Goal: Task Accomplishment & Management: Complete application form

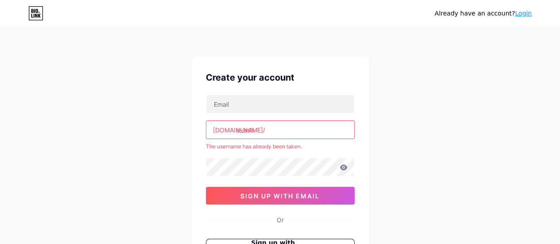
click at [278, 134] on input "akash" at bounding box center [280, 130] width 148 height 18
type input "a"
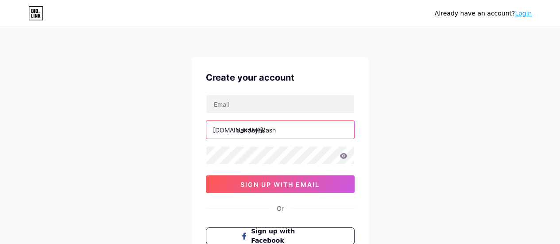
click at [296, 131] on input "pandeyakash" at bounding box center [280, 130] width 148 height 18
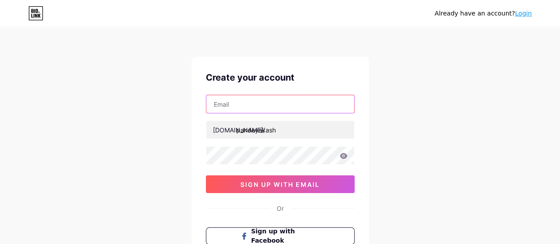
click at [278, 103] on input "text" at bounding box center [280, 104] width 148 height 18
click at [151, 132] on div "Already have an account? Login Create your account [DOMAIN_NAME]/ pandeyakash s…" at bounding box center [280, 169] width 560 height 339
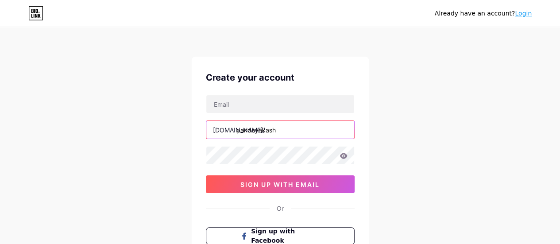
click at [324, 132] on input "pandeyakash" at bounding box center [280, 130] width 148 height 18
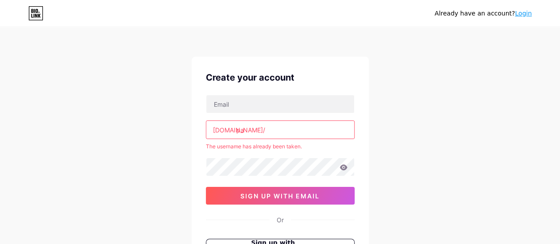
type input "p"
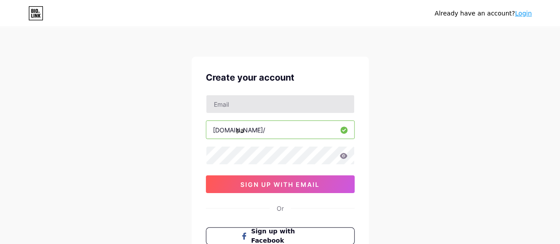
type input "p"
type input "akash_pandey"
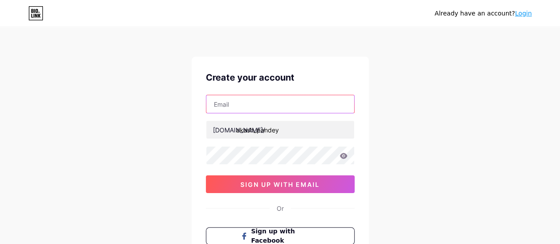
click at [274, 103] on input "text" at bounding box center [280, 104] width 148 height 18
type input "[EMAIL_ADDRESS][DOMAIN_NAME]"
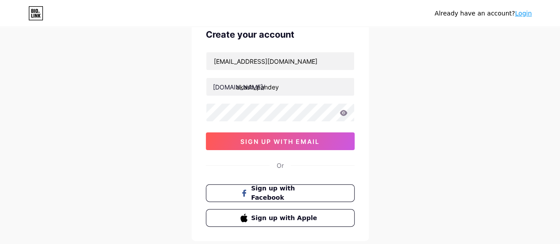
scroll to position [42, 0]
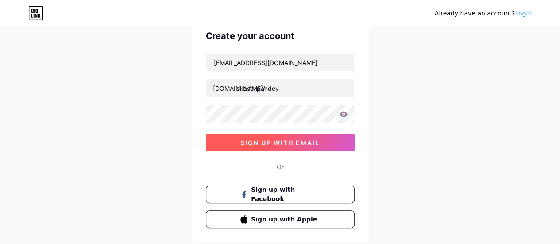
click at [309, 137] on button "sign up with email" at bounding box center [280, 143] width 149 height 18
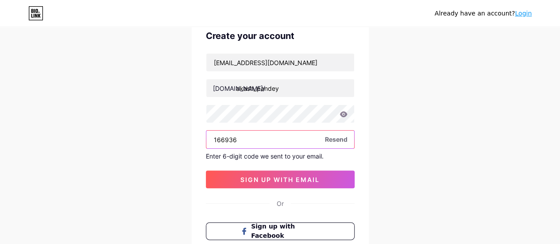
type input "166936"
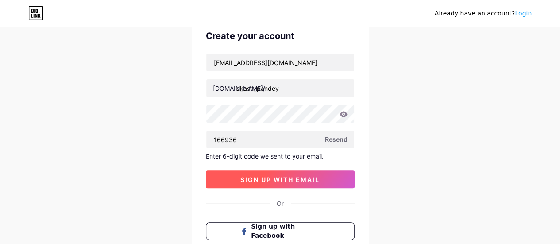
click at [268, 178] on span "sign up with email" at bounding box center [279, 180] width 79 height 8
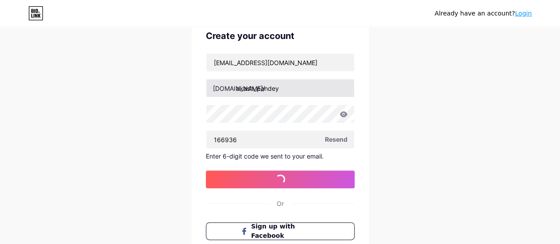
scroll to position [0, 0]
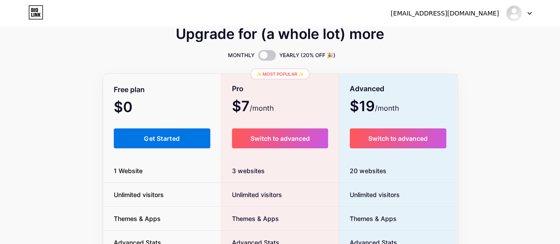
scroll to position [10, 0]
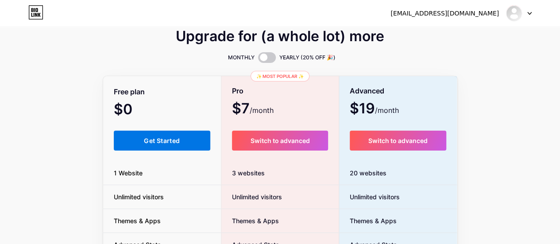
click at [155, 146] on button "Get Started" at bounding box center [162, 141] width 97 height 20
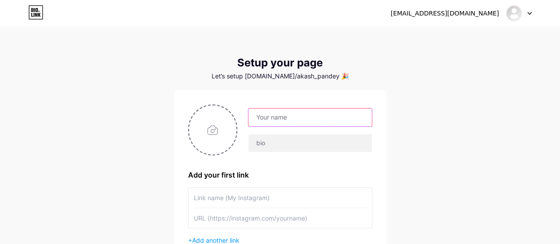
click at [279, 119] on input "text" at bounding box center [309, 117] width 123 height 18
type input "Akash Pandey"
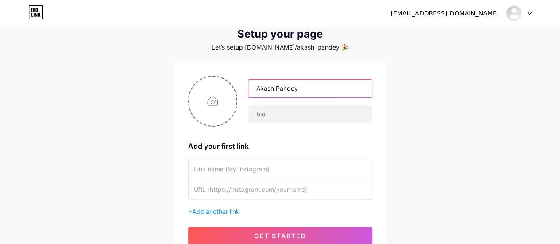
scroll to position [34, 0]
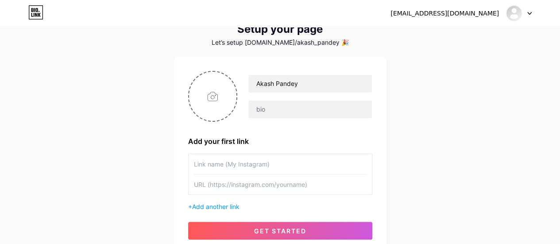
click at [261, 162] on input "text" at bounding box center [280, 164] width 173 height 20
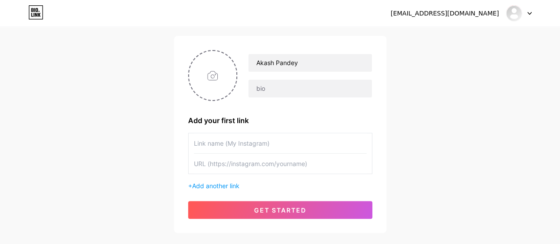
scroll to position [55, 0]
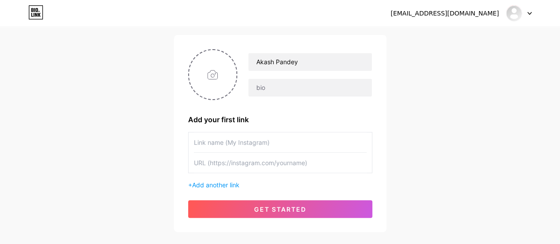
click at [244, 150] on input "text" at bounding box center [280, 142] width 173 height 20
type input "Linkedin"
click at [250, 166] on input "text" at bounding box center [280, 163] width 173 height 20
paste input "[URL][DOMAIN_NAME]"
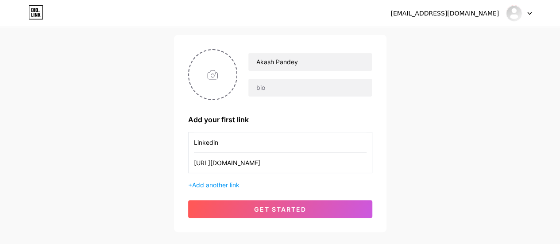
type input "[URL][DOMAIN_NAME]"
click at [217, 138] on input "Linkedin" at bounding box center [280, 142] width 173 height 20
type input "LinkedIn"
click at [233, 186] on span "Add another link" at bounding box center [215, 185] width 47 height 8
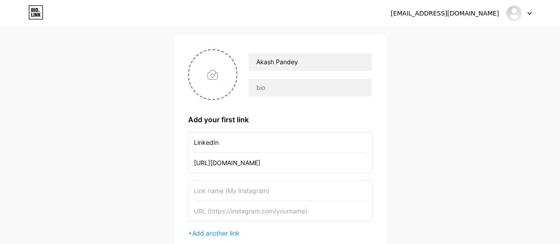
click at [219, 187] on input "text" at bounding box center [280, 191] width 173 height 20
click at [216, 80] on input "file" at bounding box center [213, 74] width 48 height 49
type input "C:\fakepath\IMG-20221230-WA0011.jpg"
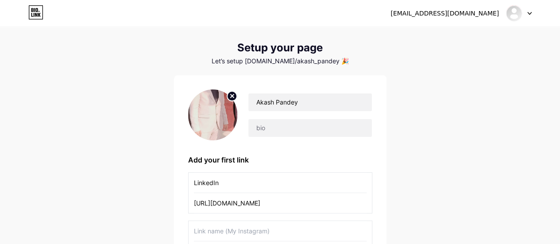
scroll to position [15, 0]
click at [220, 119] on img at bounding box center [213, 115] width 50 height 51
drag, startPoint x: 220, startPoint y: 119, endPoint x: 210, endPoint y: 117, distance: 9.4
click at [210, 117] on img at bounding box center [213, 115] width 50 height 51
click at [214, 111] on img at bounding box center [213, 115] width 50 height 51
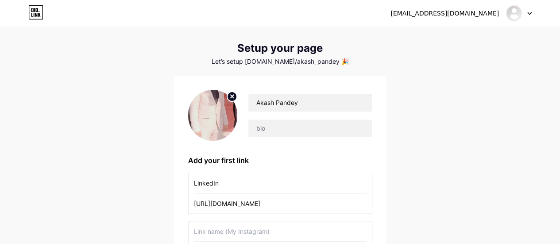
click at [230, 93] on circle at bounding box center [232, 97] width 10 height 10
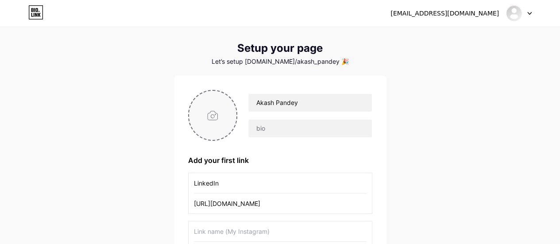
click at [213, 108] on input "file" at bounding box center [213, 115] width 48 height 49
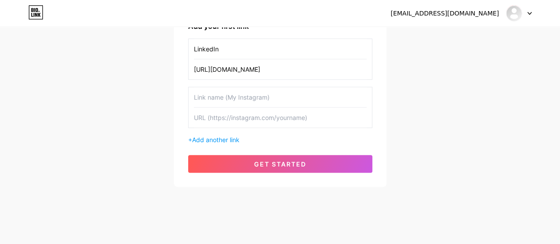
scroll to position [154, 0]
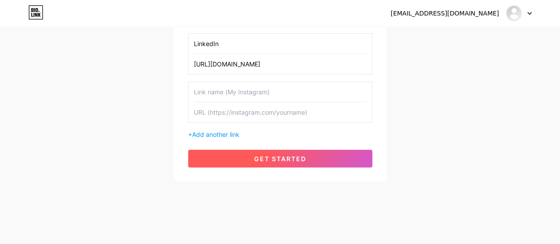
click at [273, 159] on span "get started" at bounding box center [280, 159] width 52 height 8
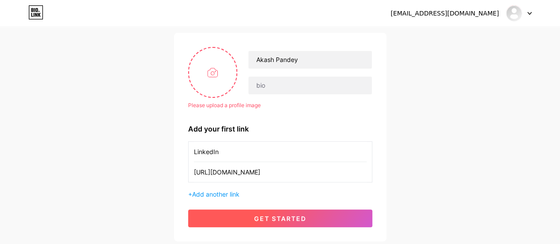
scroll to position [57, 0]
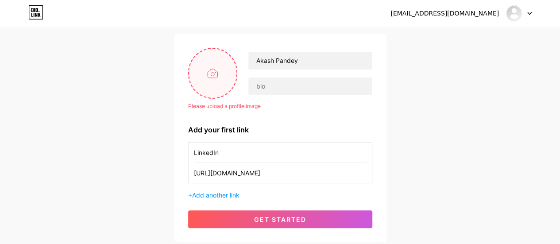
click at [212, 88] on input "file" at bounding box center [213, 73] width 48 height 49
type input "C:\fakepath\IMG-20250513-WA019812.jpg"
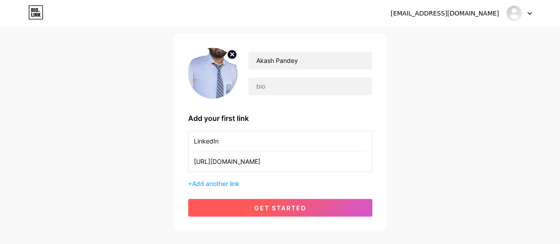
click at [286, 205] on span "get started" at bounding box center [280, 208] width 52 height 8
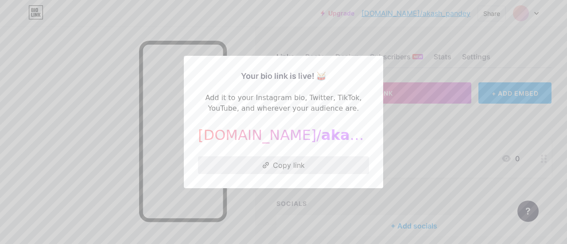
click at [276, 163] on button "Copy link" at bounding box center [283, 165] width 171 height 18
click at [57, 163] on div at bounding box center [283, 122] width 567 height 244
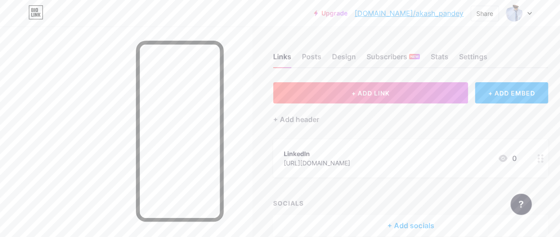
click at [307, 151] on div "LinkedIn" at bounding box center [317, 153] width 66 height 9
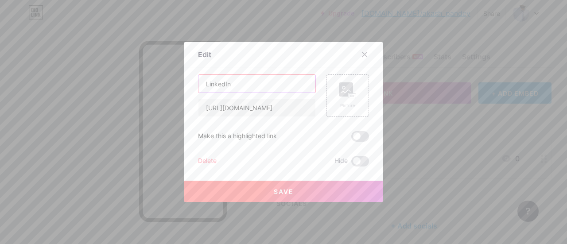
click at [239, 79] on input "LinkedIn" at bounding box center [256, 84] width 117 height 18
click at [339, 93] on rect at bounding box center [346, 89] width 14 height 14
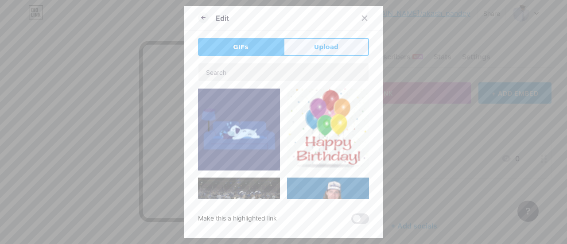
click at [302, 51] on button "Upload" at bounding box center [325, 47] width 85 height 18
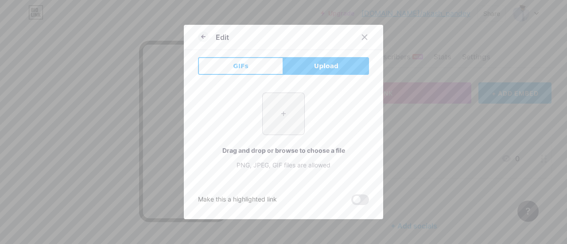
click at [273, 98] on input "file" at bounding box center [284, 114] width 42 height 42
type input "C:\fakepath\icons8-linkedin-30.png"
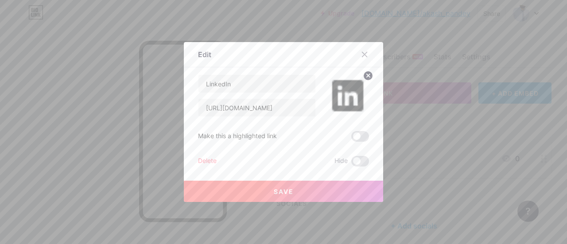
click at [283, 193] on span "Save" at bounding box center [284, 192] width 20 height 8
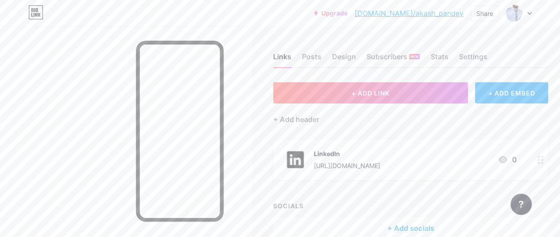
click at [333, 152] on div "LinkedIn" at bounding box center [347, 153] width 66 height 9
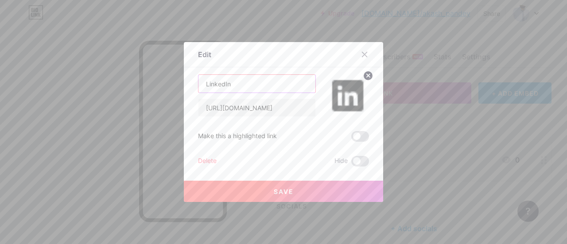
click at [253, 77] on input "LinkedIn" at bounding box center [256, 84] width 117 height 18
click at [262, 190] on button "Save" at bounding box center [283, 191] width 199 height 21
type input "LinkedIn"
click at [259, 182] on button "Save" at bounding box center [283, 191] width 199 height 21
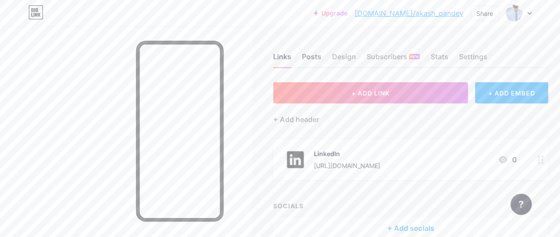
click at [313, 61] on div "Posts" at bounding box center [311, 59] width 19 height 16
click at [345, 51] on div "Design" at bounding box center [344, 59] width 24 height 16
click at [379, 53] on div "Subscribers NEW" at bounding box center [393, 59] width 53 height 16
click at [432, 57] on div "Links Posts Design Subscribers NEW Stats Settings" at bounding box center [410, 52] width 275 height 31
click at [437, 56] on div "Stats" at bounding box center [439, 59] width 18 height 16
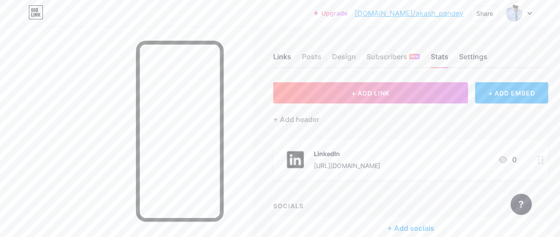
click at [470, 54] on div "Settings" at bounding box center [473, 59] width 28 height 16
click at [283, 54] on div "Links" at bounding box center [282, 59] width 18 height 16
click at [506, 89] on div "+ ADD EMBED" at bounding box center [511, 92] width 73 height 21
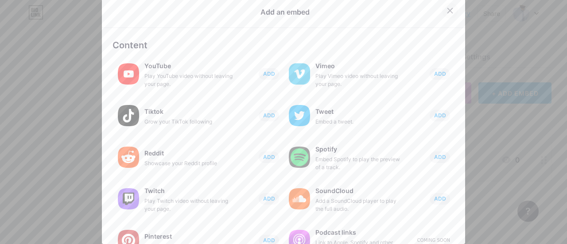
click at [446, 13] on icon at bounding box center [449, 10] width 7 height 7
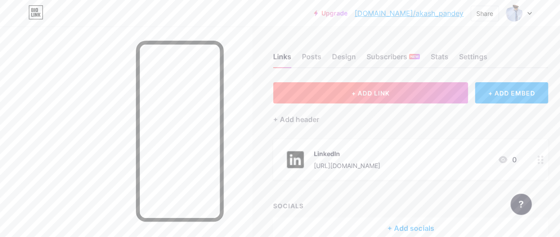
click at [415, 93] on button "+ ADD LINK" at bounding box center [370, 92] width 195 height 21
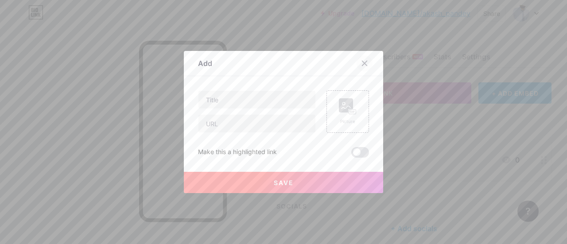
click at [361, 66] on icon at bounding box center [364, 63] width 7 height 7
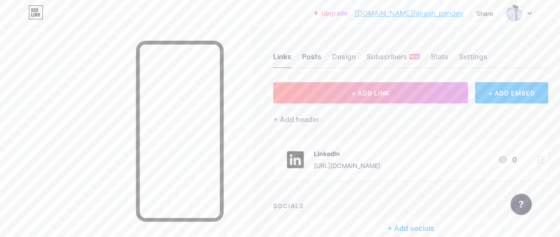
click at [315, 55] on div "Posts" at bounding box center [311, 59] width 19 height 16
click at [286, 54] on div "Links" at bounding box center [282, 59] width 18 height 16
click at [515, 12] on img at bounding box center [514, 13] width 14 height 14
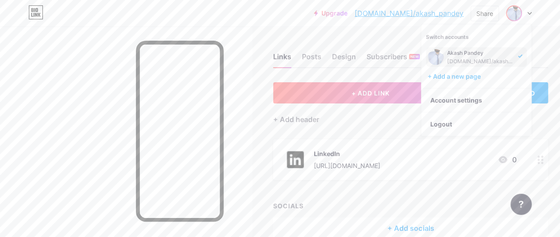
click at [466, 58] on div "[DOMAIN_NAME]/akash_pandey" at bounding box center [481, 61] width 68 height 7
click at [427, 61] on div "Akash Pandey [DOMAIN_NAME]/akash_pandey" at bounding box center [476, 56] width 101 height 19
click at [467, 96] on link "Account settings" at bounding box center [477, 101] width 110 height 24
click at [440, 98] on link "Account settings" at bounding box center [477, 101] width 110 height 24
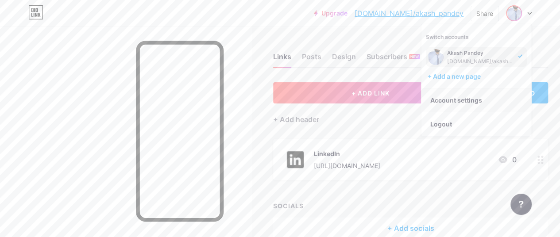
click at [440, 98] on link "Account settings" at bounding box center [477, 101] width 110 height 24
click at [264, 149] on div "Links Posts Design Subscribers NEW Stats Settings + ADD LINK + ADD EMBED + Add …" at bounding box center [292, 155] width 585 height 257
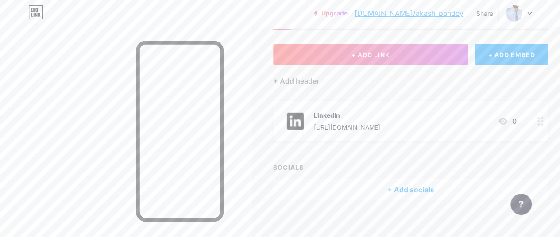
scroll to position [46, 0]
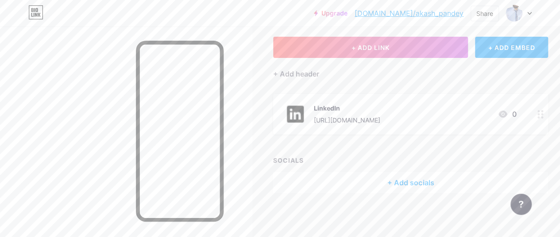
click at [393, 184] on div "+ Add socials" at bounding box center [410, 182] width 275 height 21
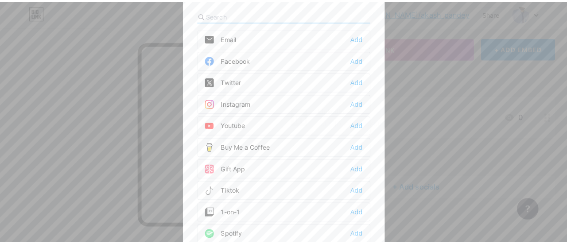
scroll to position [39, 0]
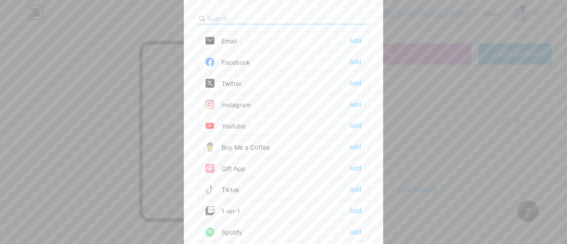
click at [233, 37] on div "Email" at bounding box center [220, 40] width 31 height 9
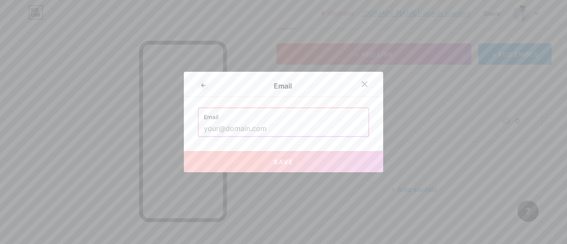
click at [258, 128] on input "text" at bounding box center [283, 128] width 159 height 15
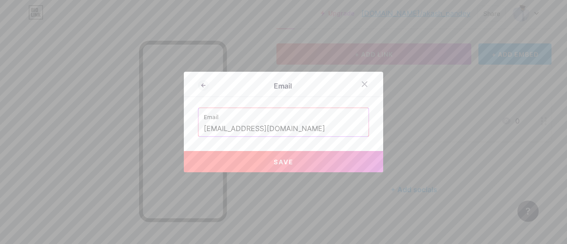
click at [265, 164] on button "Save" at bounding box center [283, 161] width 199 height 21
type input "mailto:[EMAIL_ADDRESS][DOMAIN_NAME]"
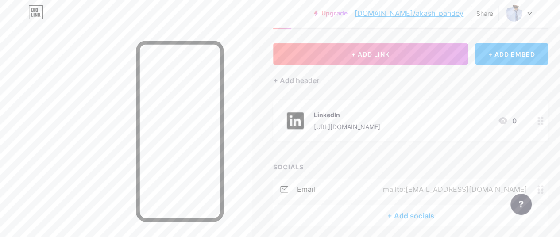
click at [410, 218] on div "+ Add socials" at bounding box center [410, 215] width 275 height 21
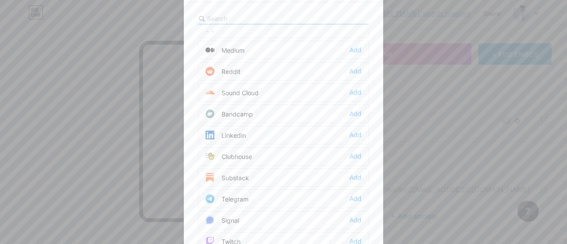
scroll to position [292, 0]
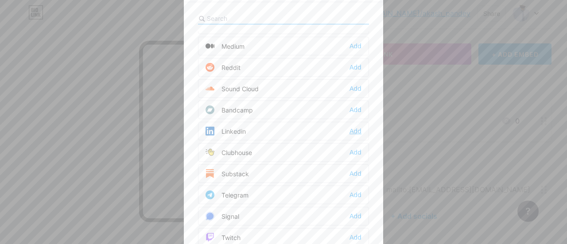
click at [354, 127] on div "Add" at bounding box center [355, 131] width 12 height 9
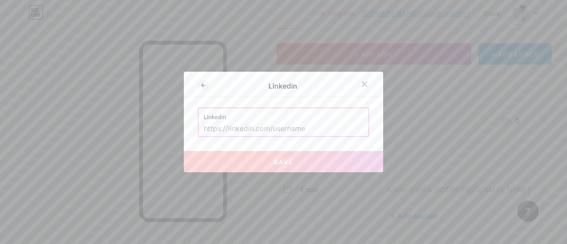
click at [267, 121] on input "text" at bounding box center [283, 128] width 159 height 15
paste input "[URL][DOMAIN_NAME]"
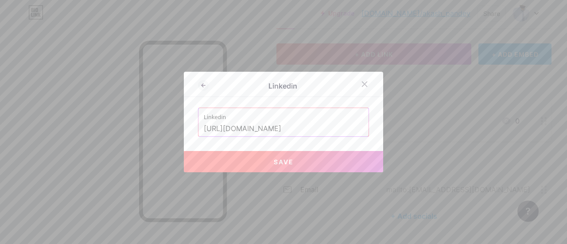
type input "[URL][DOMAIN_NAME]"
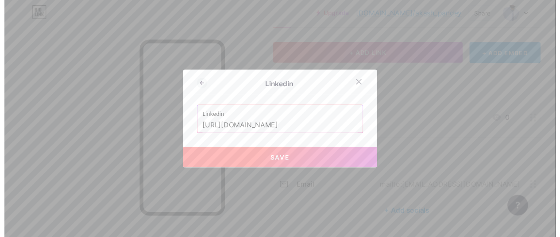
scroll to position [0, 0]
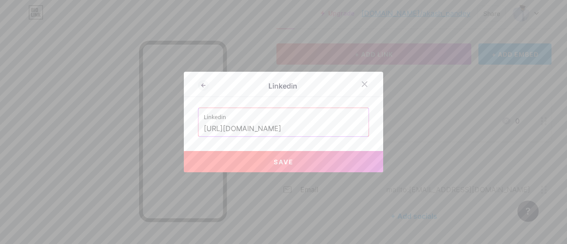
click at [268, 161] on button "Save" at bounding box center [283, 161] width 199 height 21
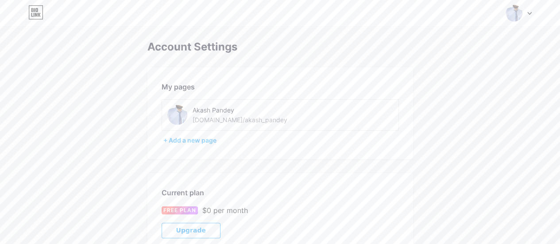
click at [38, 16] on icon at bounding box center [39, 15] width 3 height 4
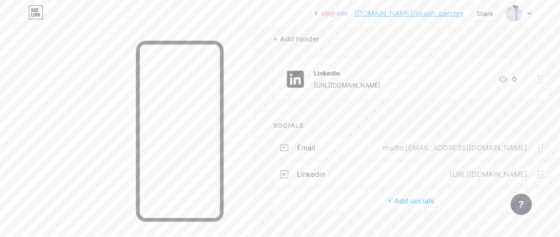
scroll to position [99, 0]
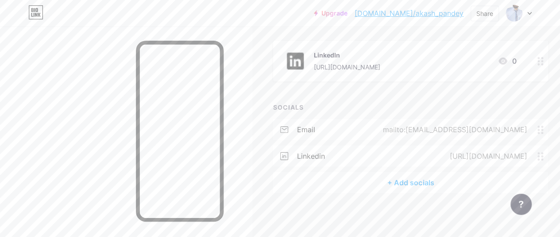
click at [383, 181] on div "+ Add socials" at bounding box center [410, 182] width 275 height 21
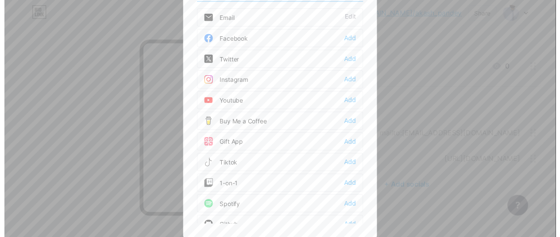
scroll to position [0, 0]
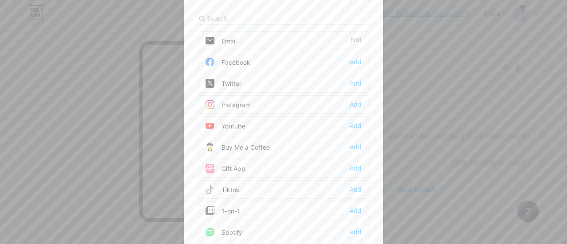
click at [154, 11] on div at bounding box center [283, 122] width 567 height 244
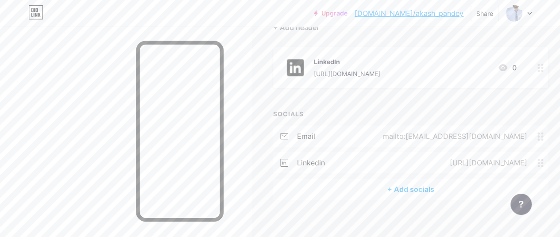
drag, startPoint x: 142, startPoint y: 54, endPoint x: 92, endPoint y: 67, distance: 51.1
click at [92, 67] on div at bounding box center [126, 145] width 252 height 237
click at [423, 15] on link "[DOMAIN_NAME]/akash_pandey" at bounding box center [409, 13] width 109 height 11
click at [505, 66] on icon at bounding box center [503, 67] width 11 height 11
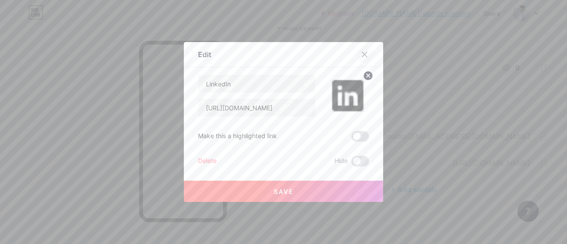
click at [362, 49] on div at bounding box center [364, 54] width 16 height 16
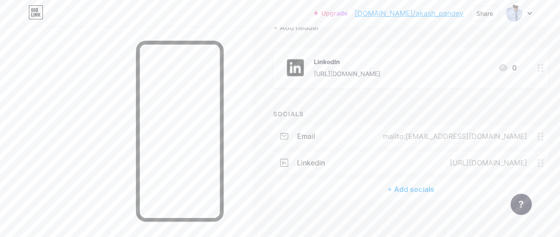
click at [540, 67] on circle at bounding box center [539, 68] width 2 height 2
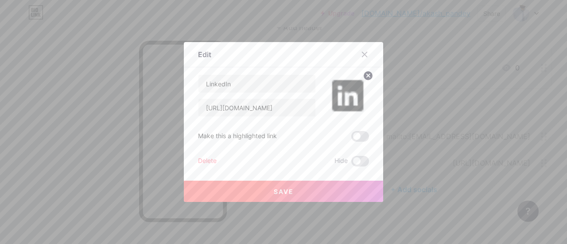
click at [542, 67] on div at bounding box center [283, 122] width 567 height 244
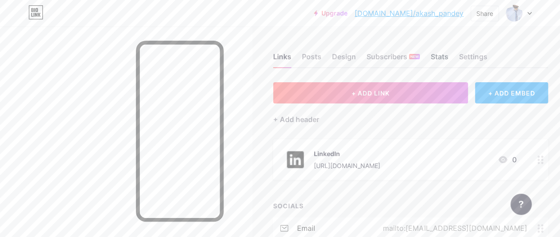
click at [443, 53] on div "Stats" at bounding box center [439, 59] width 18 height 16
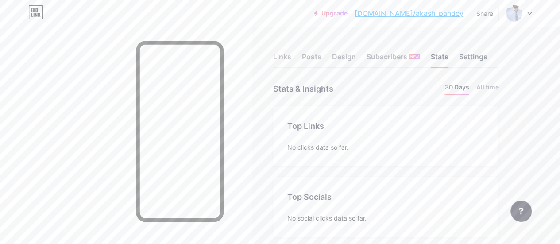
scroll to position [244, 560]
click at [477, 54] on div "Settings" at bounding box center [473, 59] width 28 height 16
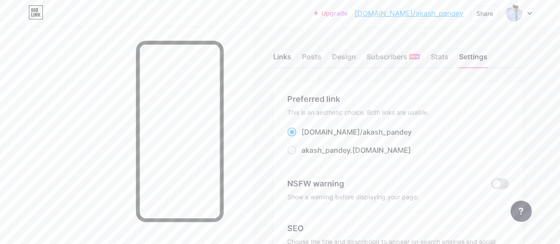
click at [278, 60] on div "Links" at bounding box center [282, 59] width 18 height 16
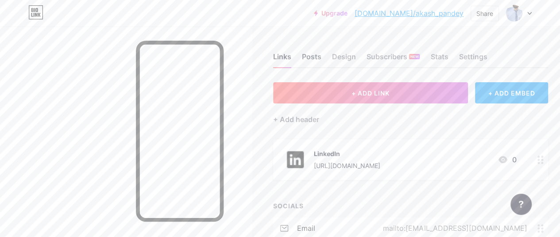
click at [307, 57] on div "Posts" at bounding box center [311, 59] width 19 height 16
click at [344, 55] on div "Design" at bounding box center [344, 59] width 24 height 16
click at [378, 56] on div "Subscribers NEW" at bounding box center [393, 59] width 53 height 16
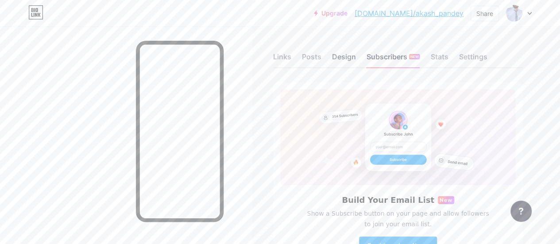
click at [344, 52] on div "Design" at bounding box center [344, 59] width 24 height 16
click at [319, 60] on div "Posts" at bounding box center [311, 59] width 19 height 16
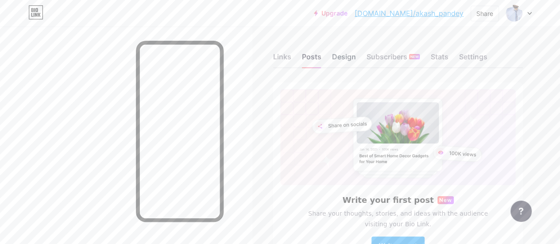
click at [352, 61] on div "Design" at bounding box center [344, 59] width 24 height 16
click at [441, 58] on div "Stats" at bounding box center [439, 59] width 18 height 16
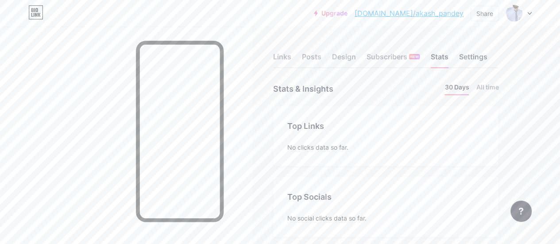
click at [475, 62] on div "Settings" at bounding box center [473, 59] width 28 height 16
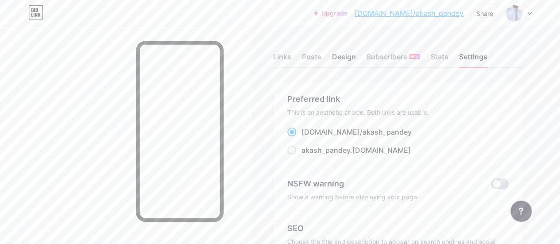
click at [351, 56] on div "Design" at bounding box center [344, 59] width 24 height 16
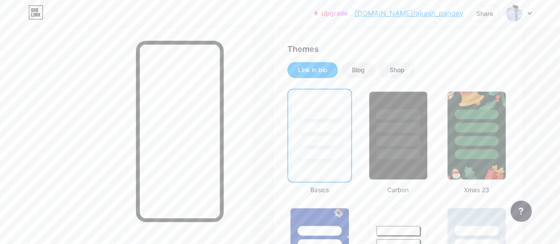
scroll to position [168, 0]
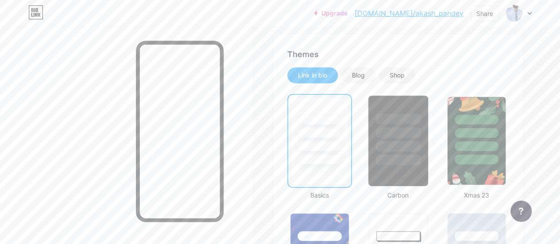
click at [405, 165] on div at bounding box center [398, 140] width 61 height 91
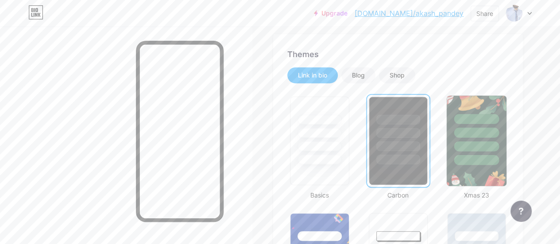
click at [478, 162] on div at bounding box center [476, 160] width 45 height 10
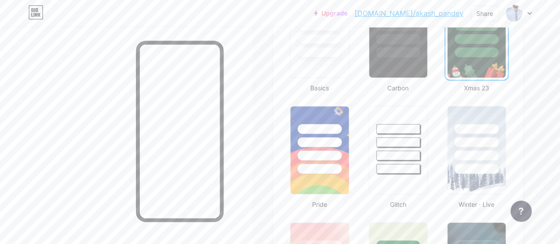
scroll to position [278, 0]
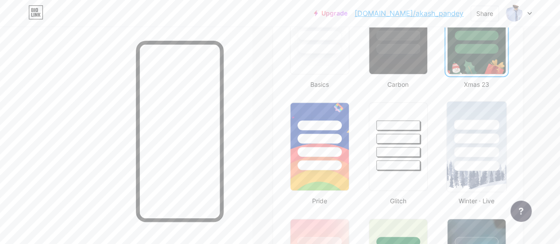
click at [480, 175] on img at bounding box center [477, 146] width 60 height 90
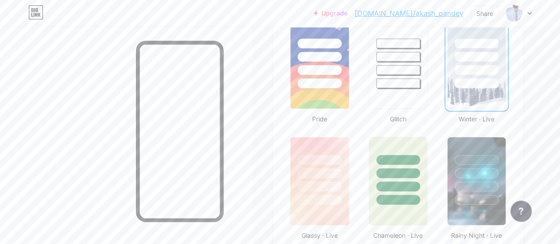
scroll to position [362, 0]
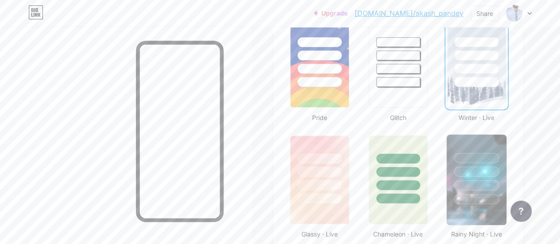
click at [503, 176] on div at bounding box center [477, 170] width 60 height 70
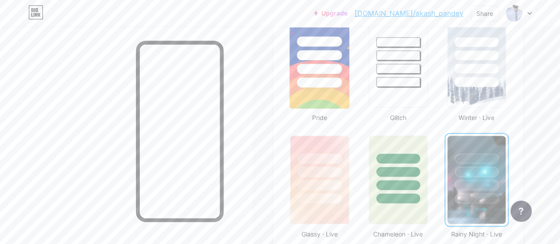
click at [327, 99] on img at bounding box center [320, 63] width 60 height 90
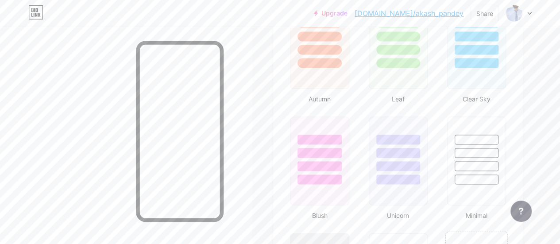
scroll to position [865, 0]
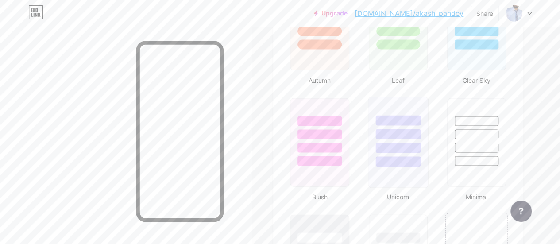
click at [403, 163] on div at bounding box center [397, 162] width 45 height 10
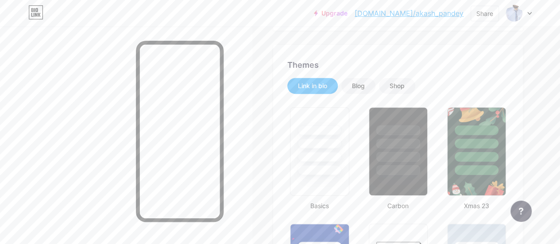
scroll to position [159, 0]
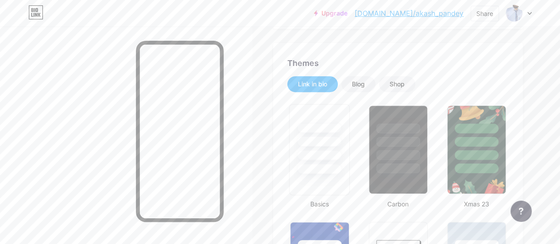
click at [320, 159] on div at bounding box center [319, 155] width 45 height 10
click at [365, 85] on div "Blog" at bounding box center [358, 84] width 13 height 9
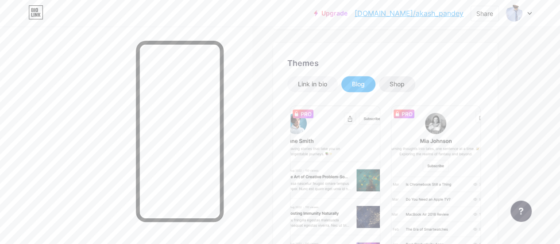
click at [398, 84] on div "Shop" at bounding box center [397, 84] width 15 height 9
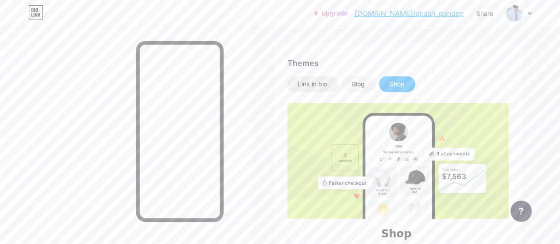
click at [325, 83] on div "Link in bio" at bounding box center [312, 84] width 29 height 9
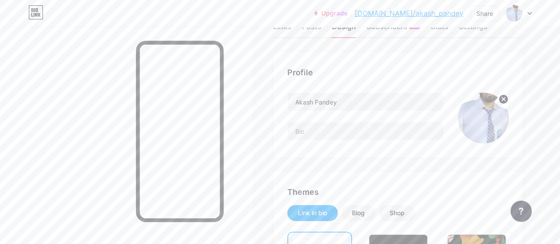
scroll to position [0, 0]
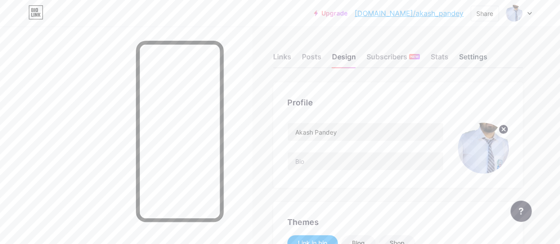
click at [469, 54] on div "Settings" at bounding box center [473, 59] width 28 height 16
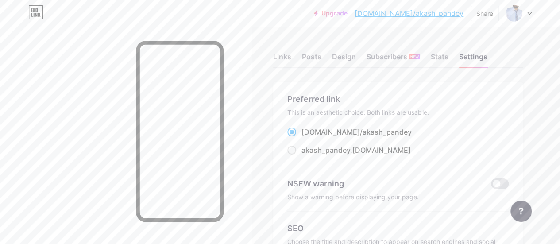
click at [530, 15] on icon at bounding box center [529, 13] width 4 height 3
click at [451, 103] on link "Account settings" at bounding box center [477, 101] width 110 height 24
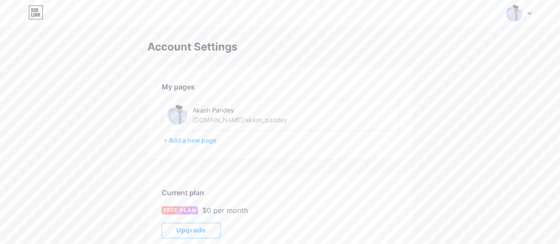
click at [232, 123] on div "[DOMAIN_NAME]/akash_pandey" at bounding box center [240, 119] width 95 height 9
click at [193, 143] on div "+ Add a new page" at bounding box center [281, 140] width 236 height 9
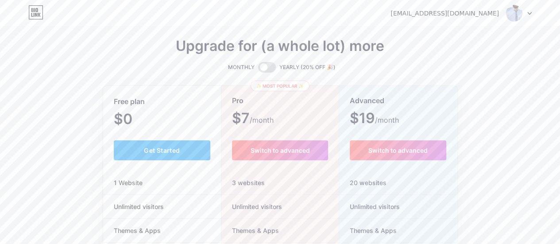
click at [444, 16] on div "[EMAIL_ADDRESS][DOMAIN_NAME]" at bounding box center [445, 13] width 108 height 9
click at [512, 12] on img at bounding box center [514, 13] width 17 height 17
click at [437, 36] on link "Dashboard" at bounding box center [477, 36] width 110 height 24
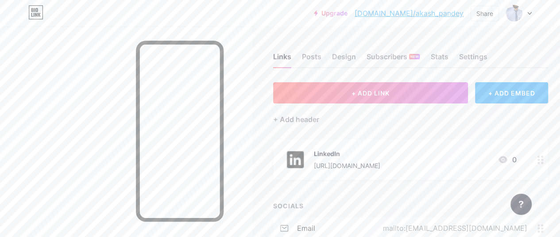
click at [518, 99] on div "+ ADD EMBED" at bounding box center [511, 92] width 73 height 21
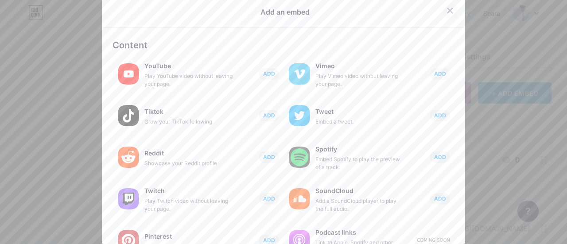
click at [442, 8] on div at bounding box center [450, 11] width 16 height 16
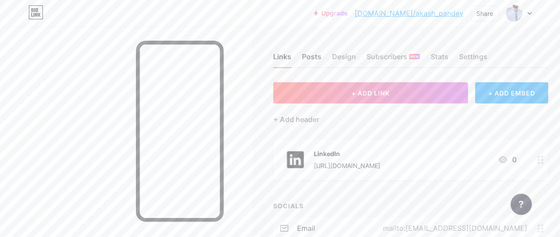
click at [307, 58] on div "Posts" at bounding box center [311, 59] width 19 height 16
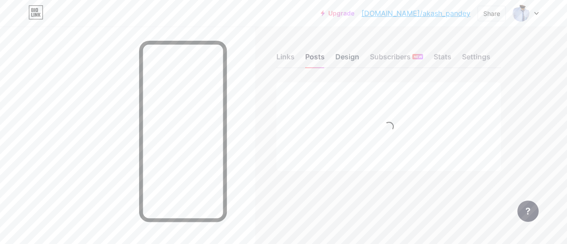
click at [343, 56] on div "Design" at bounding box center [347, 59] width 24 height 16
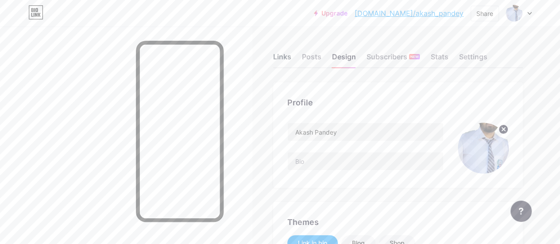
click at [287, 56] on div "Links" at bounding box center [282, 59] width 18 height 16
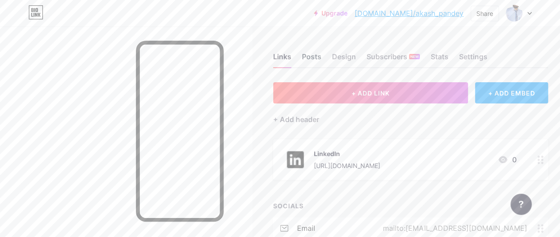
click at [315, 59] on div "Posts" at bounding box center [311, 59] width 19 height 16
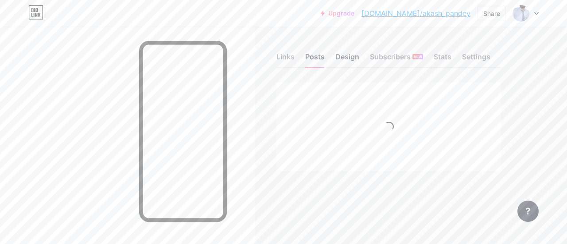
click at [340, 55] on div "Design" at bounding box center [347, 59] width 24 height 16
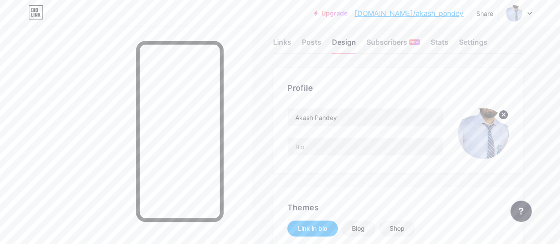
scroll to position [14, 0]
click at [448, 45] on div "Stats" at bounding box center [439, 45] width 18 height 16
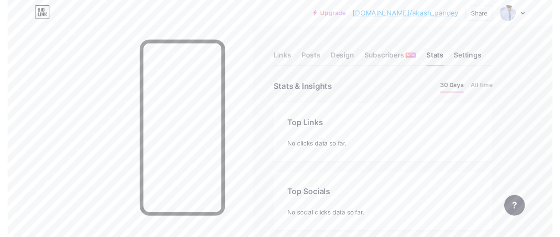
scroll to position [244, 560]
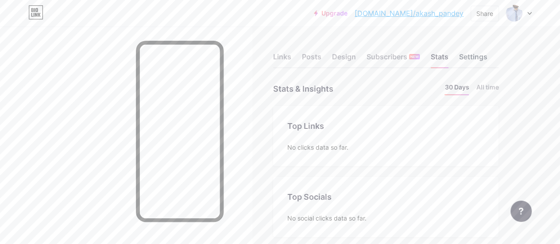
click at [468, 57] on div "Settings" at bounding box center [473, 59] width 28 height 16
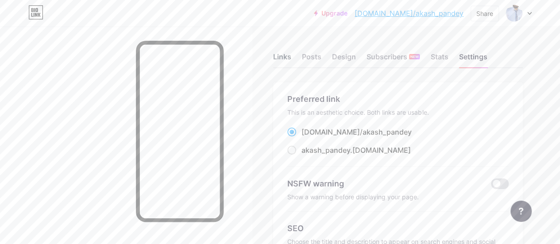
click at [287, 51] on div "Links" at bounding box center [282, 59] width 18 height 16
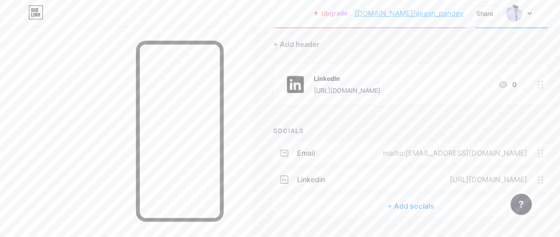
scroll to position [76, 0]
click at [505, 83] on icon at bounding box center [503, 84] width 11 height 11
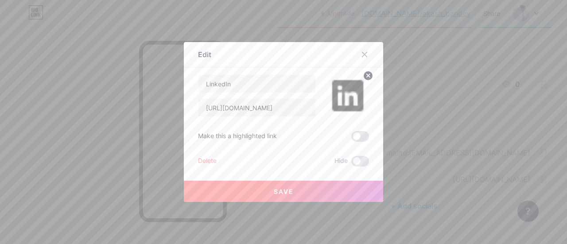
click at [505, 83] on div at bounding box center [283, 122] width 567 height 244
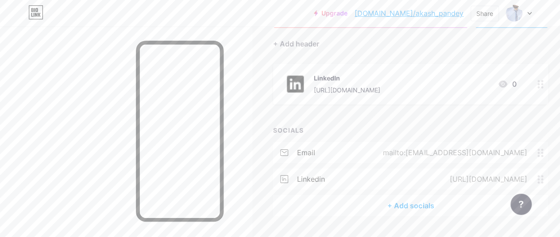
click at [505, 83] on icon at bounding box center [503, 84] width 11 height 11
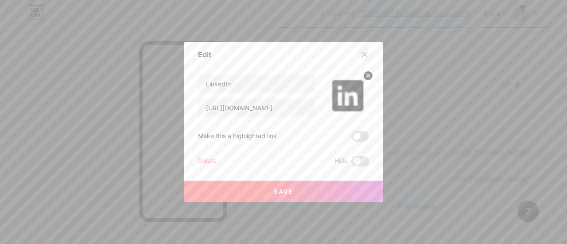
click at [361, 56] on icon at bounding box center [364, 54] width 7 height 7
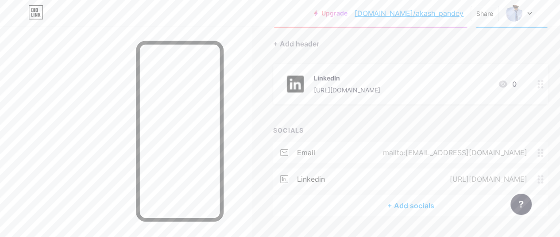
scroll to position [99, 0]
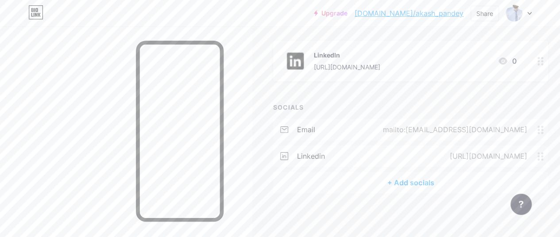
click at [414, 183] on div "+ Add socials" at bounding box center [410, 182] width 275 height 21
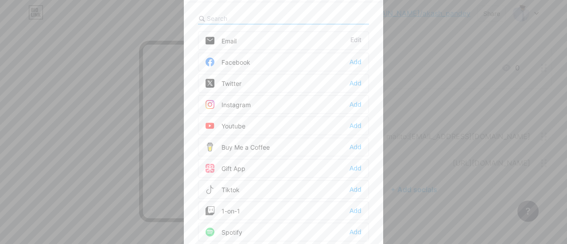
click at [401, 46] on div at bounding box center [283, 122] width 567 height 244
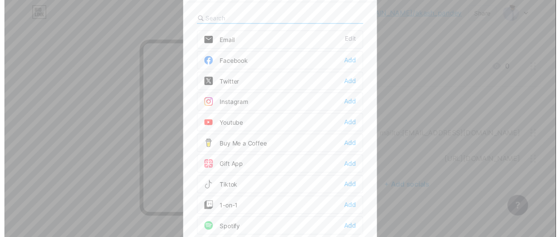
scroll to position [99, 0]
